Goal: Information Seeking & Learning: Learn about a topic

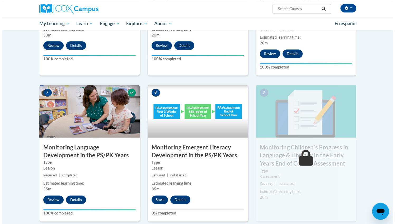
scroll to position [366, 0]
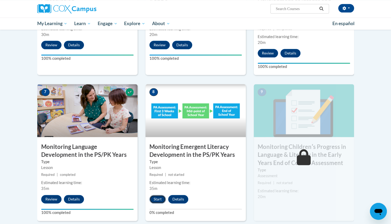
click at [158, 197] on button "Start" at bounding box center [157, 199] width 16 height 8
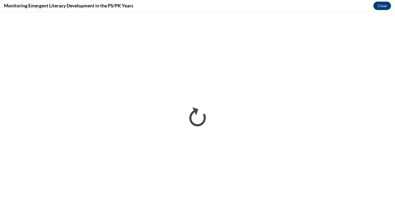
scroll to position [0, 0]
